Goal: Check status: Check status

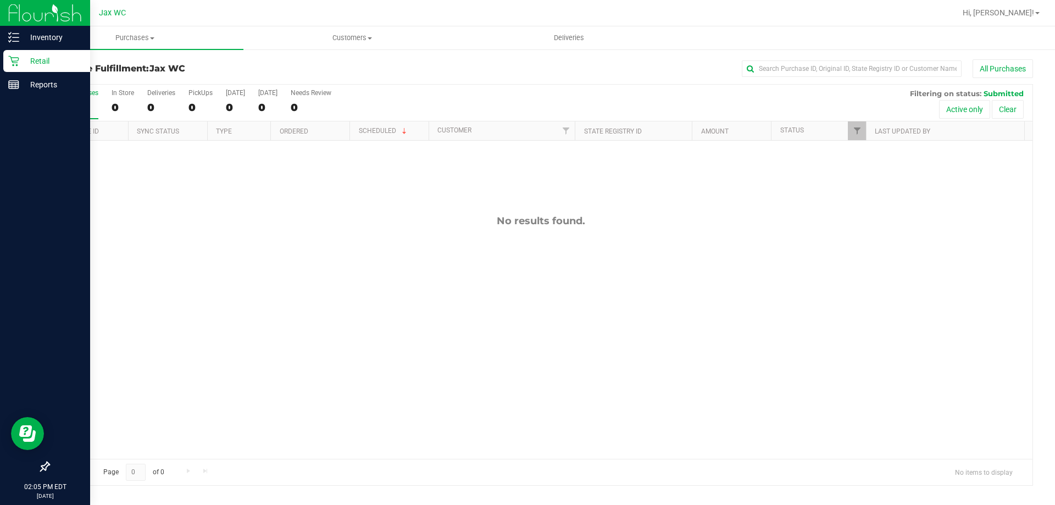
click at [41, 56] on p "Retail" at bounding box center [52, 60] width 66 height 13
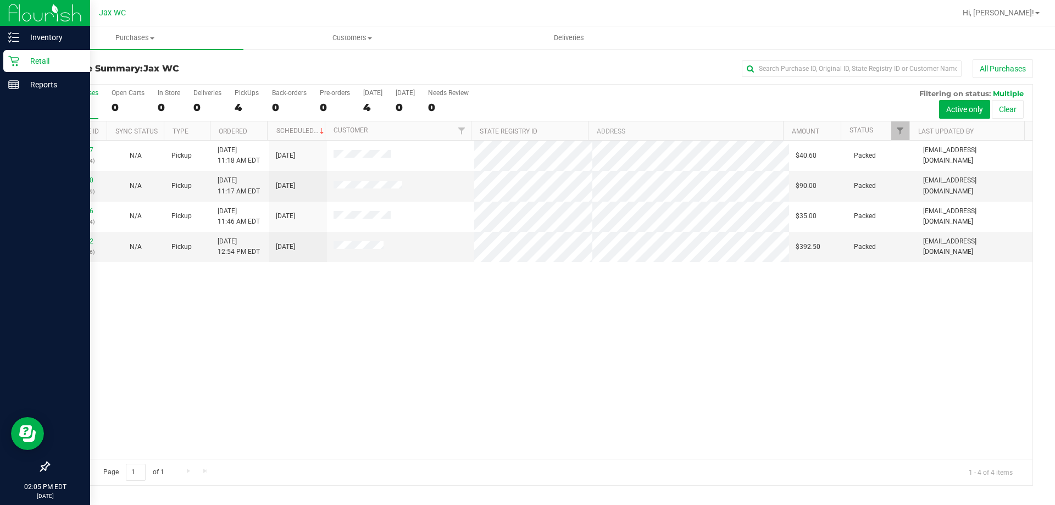
click at [19, 57] on p "Retail" at bounding box center [52, 60] width 66 height 13
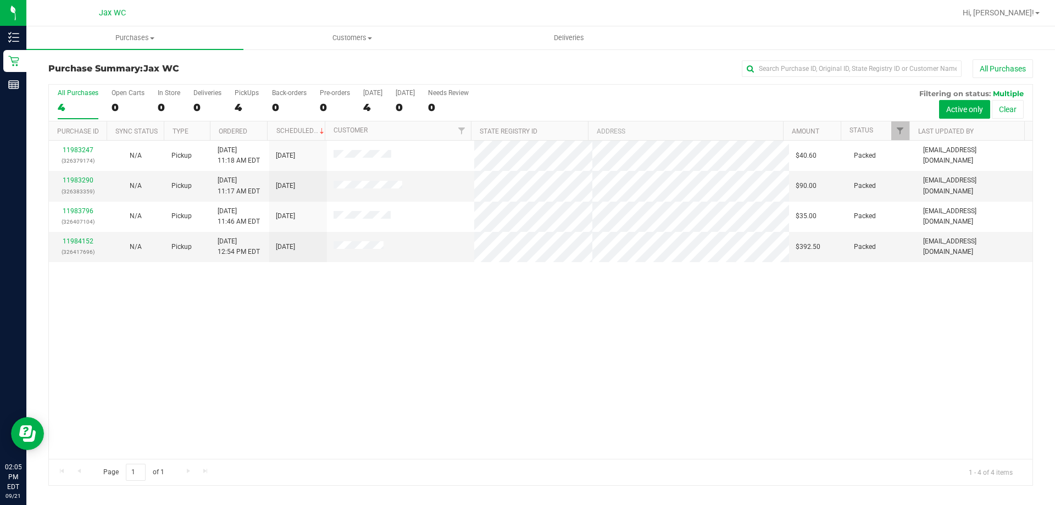
click at [199, 75] on div "Purchase Summary: Jax WC All Purchases" at bounding box center [540, 71] width 985 height 24
drag, startPoint x: 386, startPoint y: 488, endPoint x: 384, endPoint y: 480, distance: 7.9
click at [384, 483] on div "Purchase Summary: Jax WC All Purchases All Purchases 4 Open Carts 0 In Store 0 …" at bounding box center [540, 272] width 1029 height 449
click at [330, 325] on div "11983247 (326379174) N/A Pickup [DATE] 11:18 AM EDT 9/21/2025 $40.60 Packed [EM…" at bounding box center [541, 300] width 984 height 318
click at [267, 461] on div "Page 1 of 1 1 - 4 of 4 items" at bounding box center [541, 472] width 984 height 26
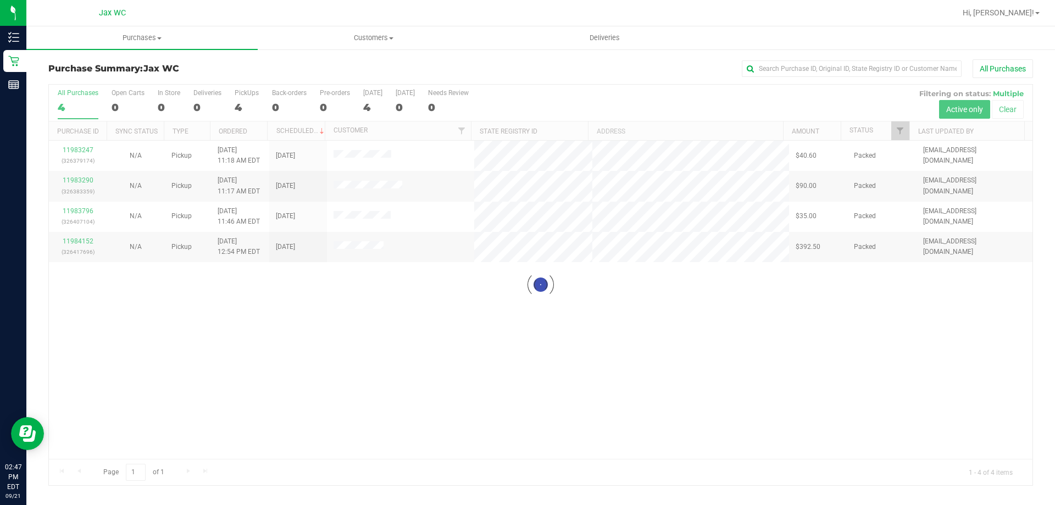
click at [422, 349] on div at bounding box center [541, 285] width 984 height 401
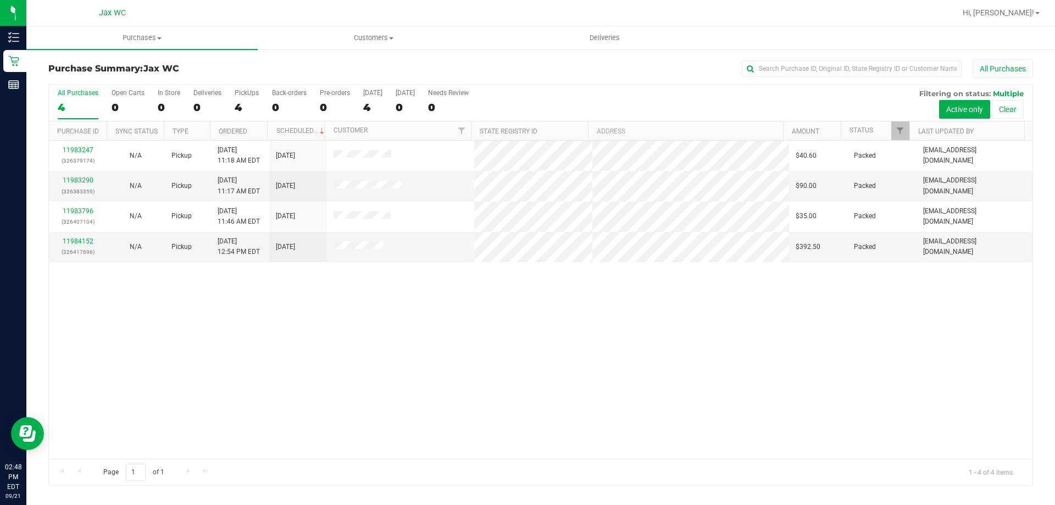
click at [494, 360] on div "11983247 (326379174) N/A Pickup [DATE] 11:18 AM EDT 9/21/2025 $40.60 Packed [EM…" at bounding box center [541, 300] width 984 height 318
